Goal: Transaction & Acquisition: Subscribe to service/newsletter

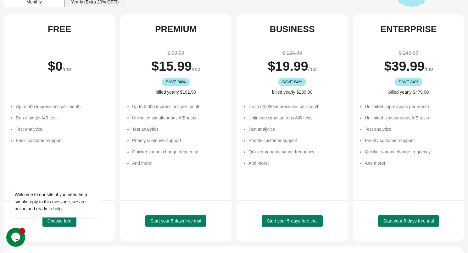
scroll to position [110, 0]
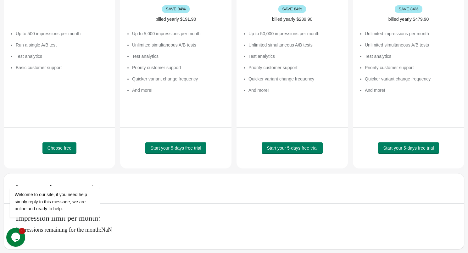
click at [19, 235] on icon "Chat widget" at bounding box center [15, 236] width 9 height 9
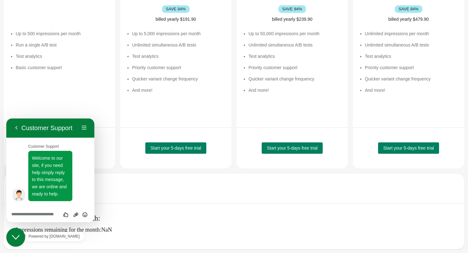
click at [22, 216] on textarea at bounding box center [50, 214] width 78 height 5
type textarea "**********"
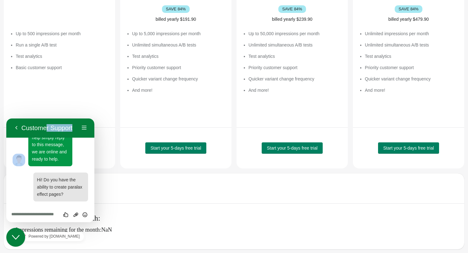
drag, startPoint x: 41, startPoint y: 127, endPoint x: 47, endPoint y: 100, distance: 28.0
click at [47, 118] on html "Back Customer Support Menu Back Rate this chat Upload File Insert emoji Custome…" at bounding box center [50, 170] width 88 height 104
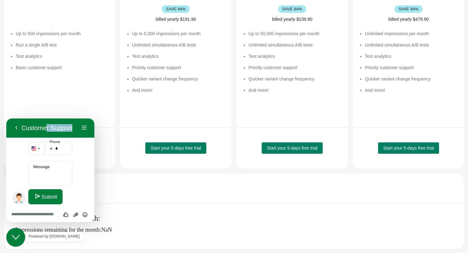
scroll to position [256, 0]
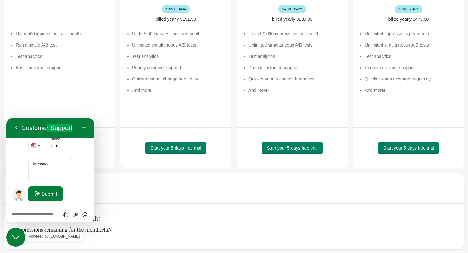
click at [74, 90] on div "Up to 500 impressions per month Run a single A/B test Test analytics Basic cust…" at bounding box center [62, 67] width 93 height 94
click at [14, 236] on icon "Close Chat This icon closes the chat window." at bounding box center [16, 237] width 8 height 8
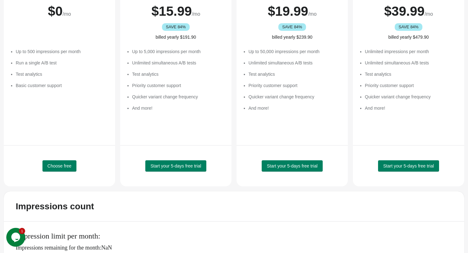
scroll to position [92, 0]
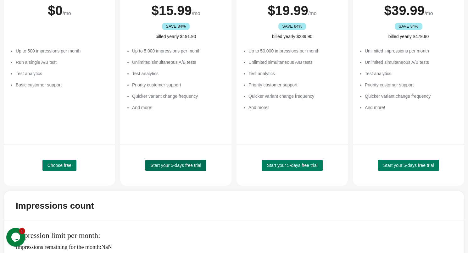
click at [175, 165] on span "Start your 5-days free trial" at bounding box center [175, 165] width 51 height 5
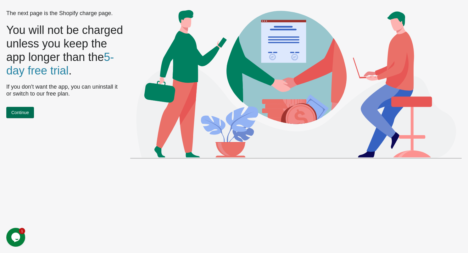
click at [21, 111] on span "Continue" at bounding box center [20, 112] width 18 height 5
